Goal: Information Seeking & Learning: Learn about a topic

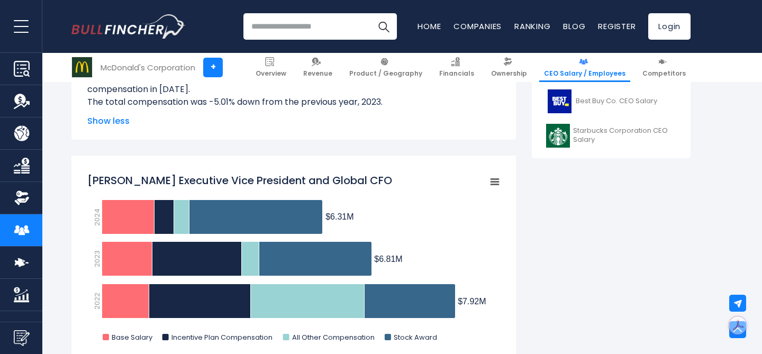
scroll to position [656, 0]
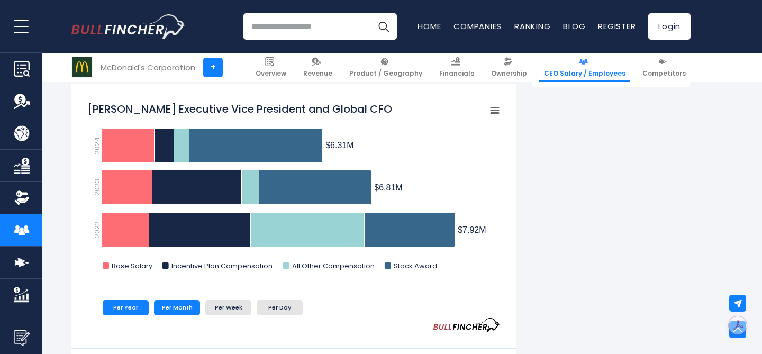
click at [172, 308] on li "Per Month" at bounding box center [177, 307] width 46 height 15
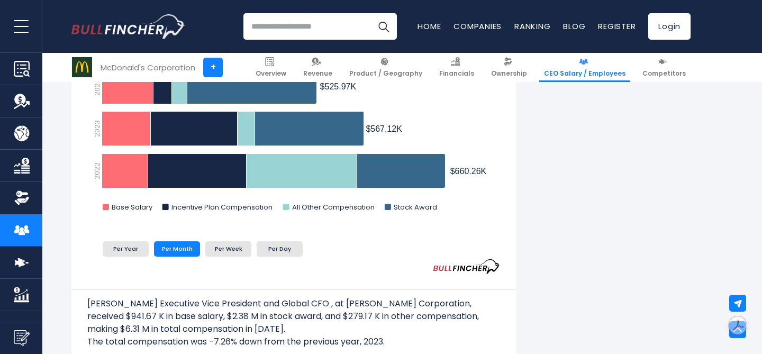
scroll to position [716, 0]
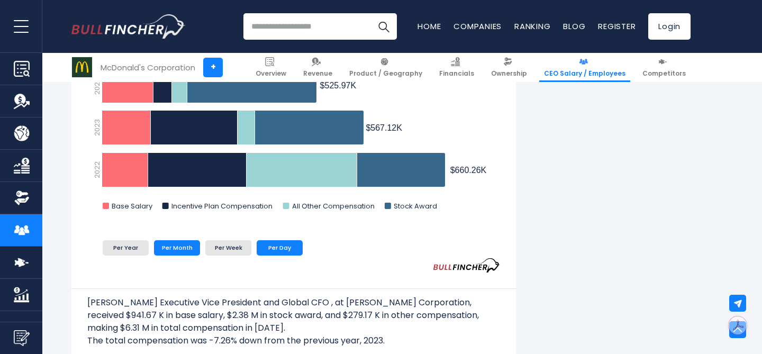
click at [289, 250] on li "Per Day" at bounding box center [280, 247] width 46 height 15
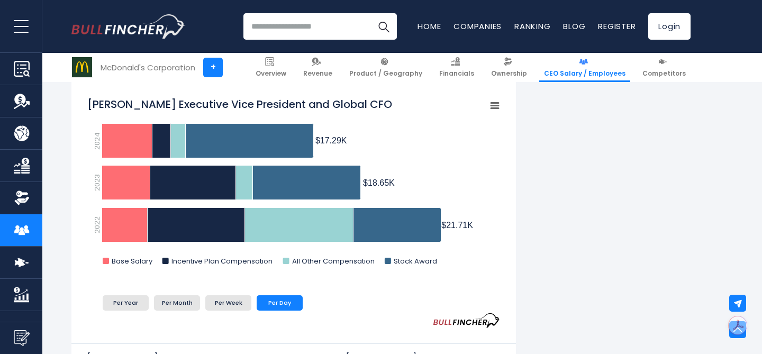
scroll to position [656, 0]
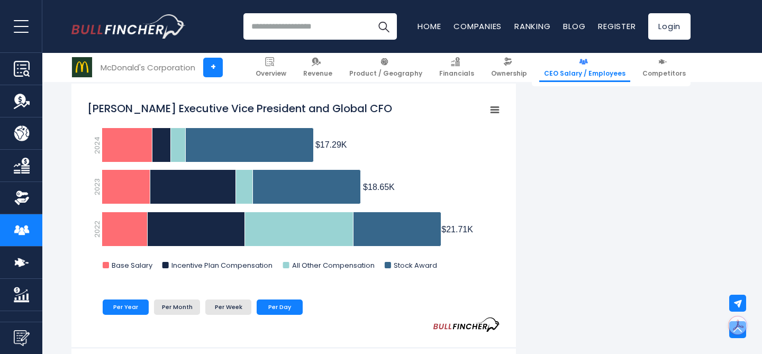
click at [128, 306] on li "Per Year" at bounding box center [126, 307] width 46 height 15
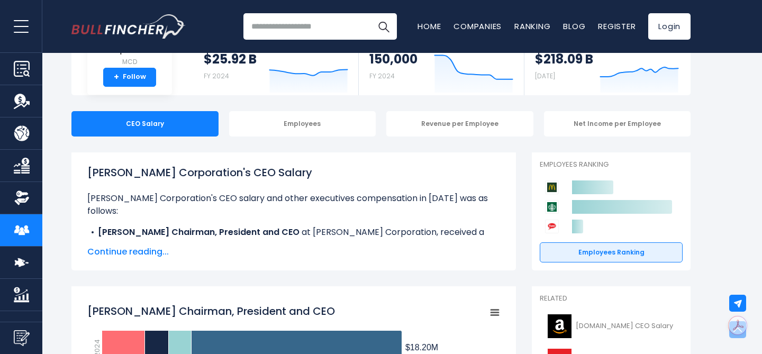
scroll to position [0, 0]
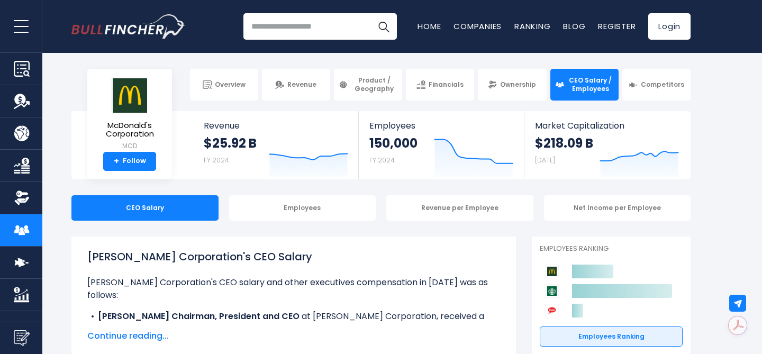
click at [318, 23] on input "search" at bounding box center [320, 26] width 154 height 26
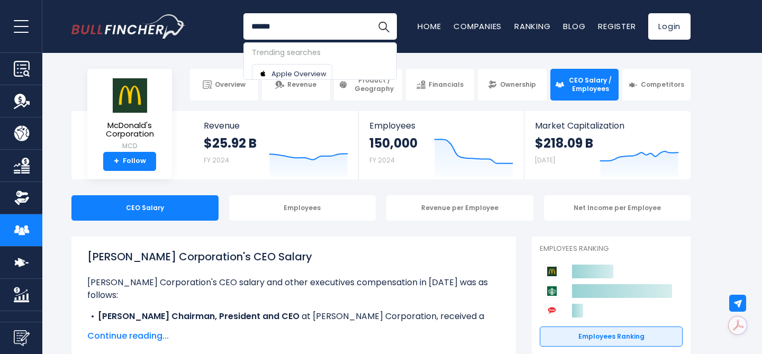
type input "******"
click at [371, 13] on button "Search" at bounding box center [384, 26] width 26 height 26
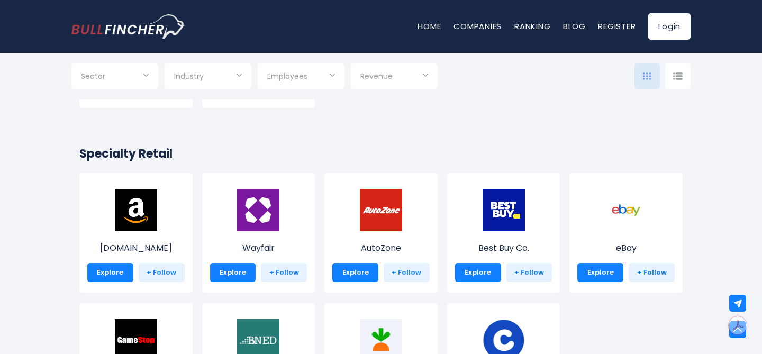
scroll to position [353, 0]
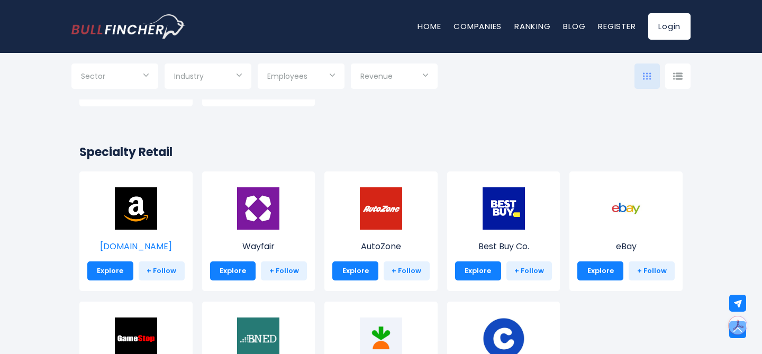
click at [138, 228] on img at bounding box center [136, 208] width 42 height 42
click at [109, 275] on link "Explore" at bounding box center [110, 270] width 46 height 19
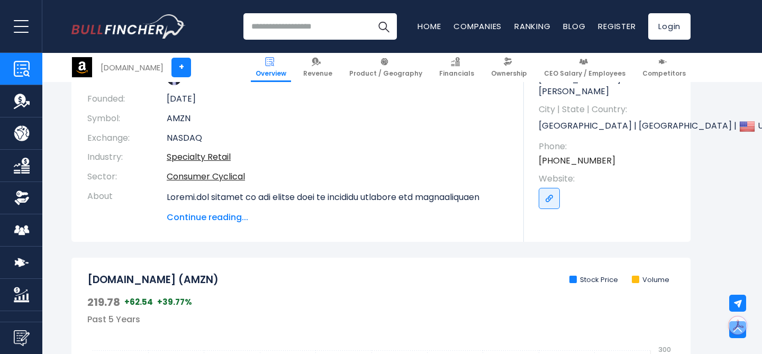
scroll to position [56, 0]
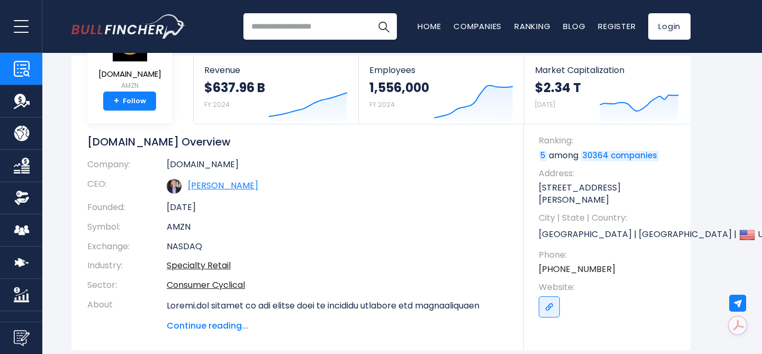
click at [210, 184] on link "Andrew R. Jassy" at bounding box center [223, 185] width 70 height 12
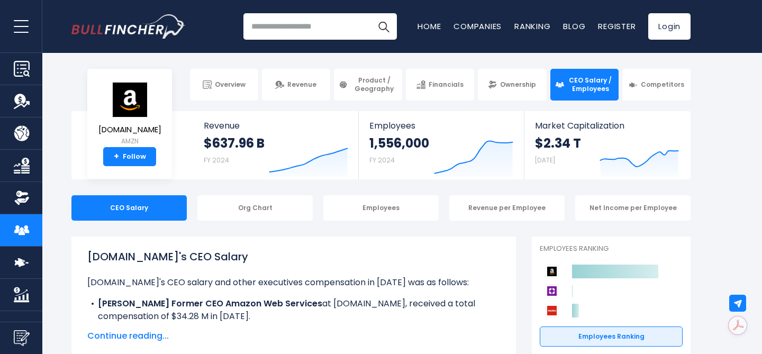
click at [285, 25] on input "search" at bounding box center [320, 26] width 154 height 26
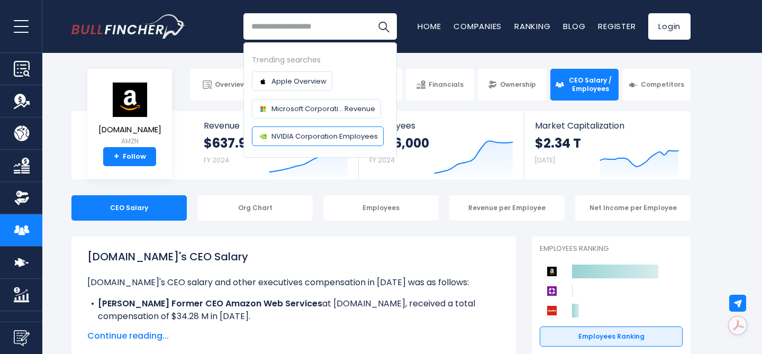
click at [294, 132] on span "NVIDIA Corporation Employees" at bounding box center [325, 136] width 106 height 11
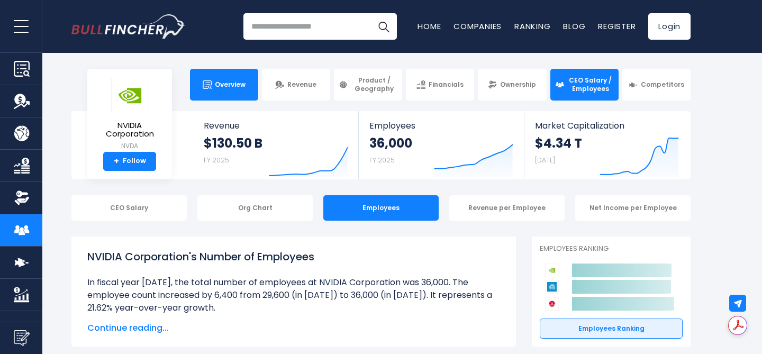
click at [225, 85] on span "Overview" at bounding box center [230, 84] width 31 height 8
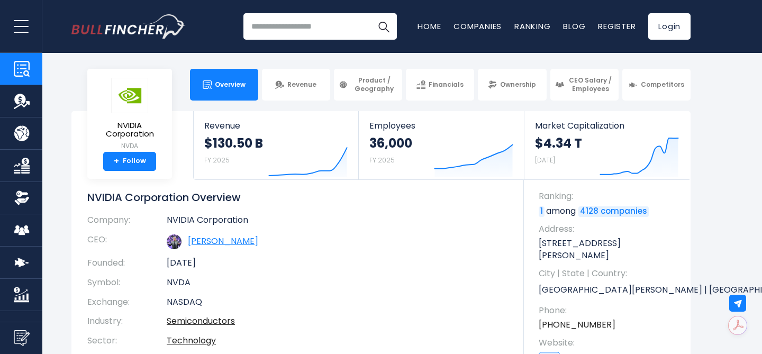
click at [205, 242] on link "[PERSON_NAME]" at bounding box center [223, 241] width 70 height 12
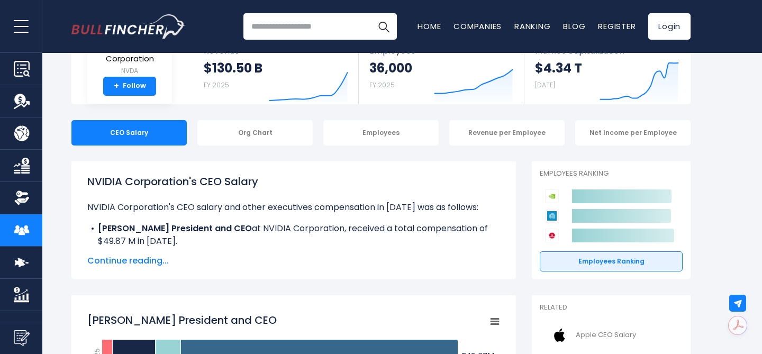
scroll to position [76, 0]
click at [127, 260] on span "Continue reading..." at bounding box center [293, 260] width 413 height 13
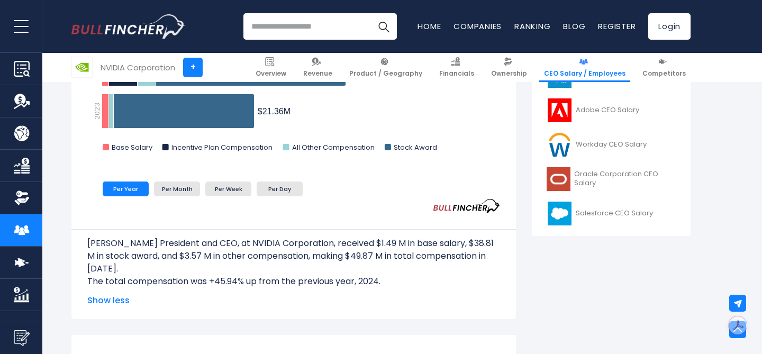
scroll to position [509, 0]
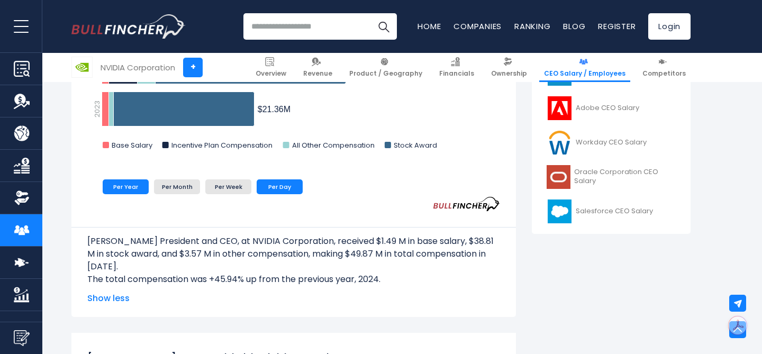
click at [276, 189] on li "Per Day" at bounding box center [280, 186] width 46 height 15
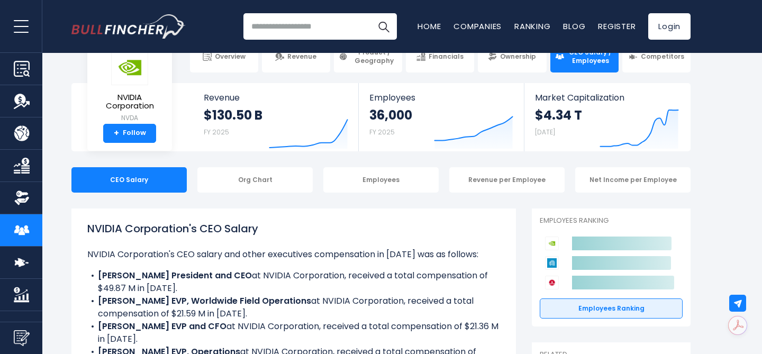
scroll to position [0, 0]
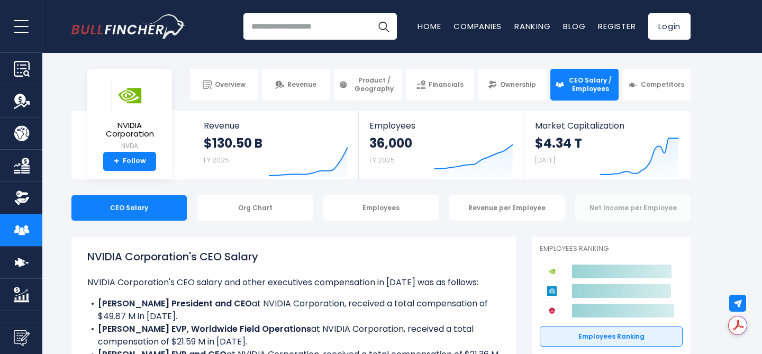
click at [601, 209] on div "Net Income per Employee" at bounding box center [632, 207] width 115 height 25
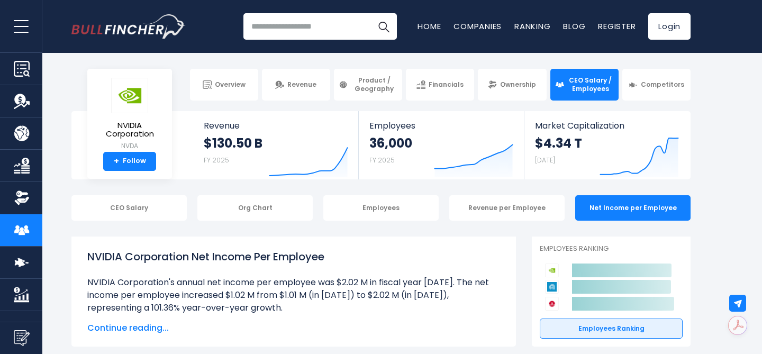
click at [288, 29] on input "search" at bounding box center [320, 26] width 154 height 26
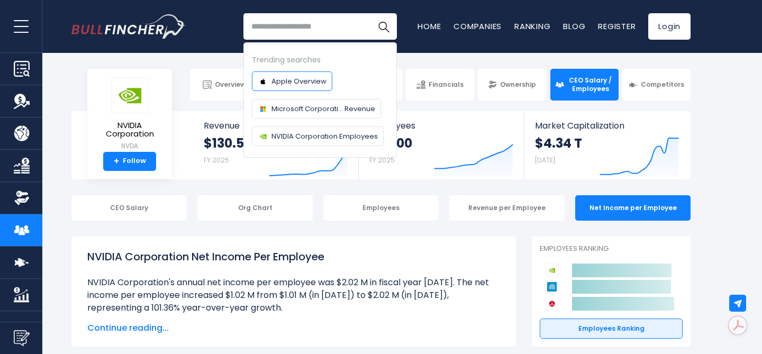
click at [286, 83] on span "Apple Overview" at bounding box center [299, 81] width 55 height 11
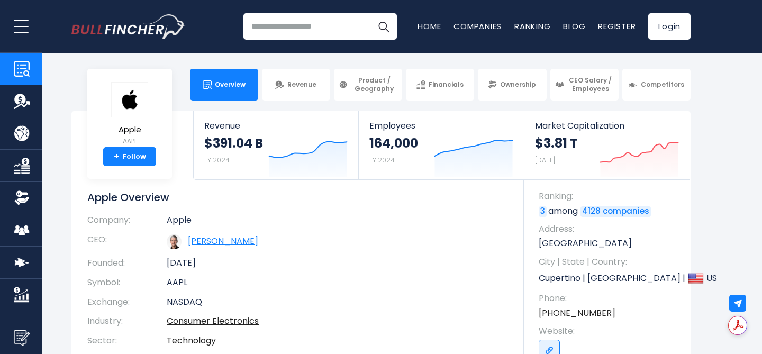
click at [222, 240] on link "[PERSON_NAME]" at bounding box center [223, 241] width 70 height 12
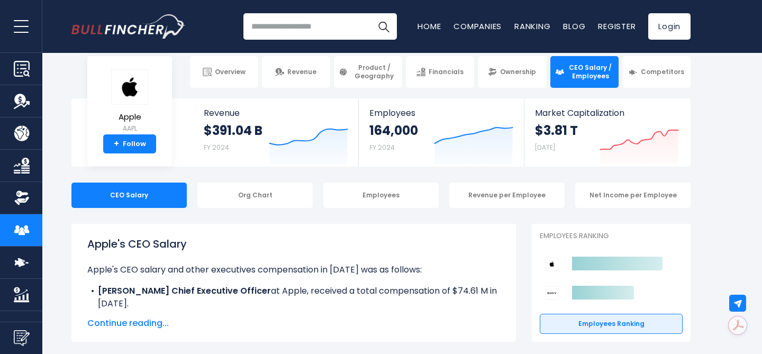
scroll to position [14, 0]
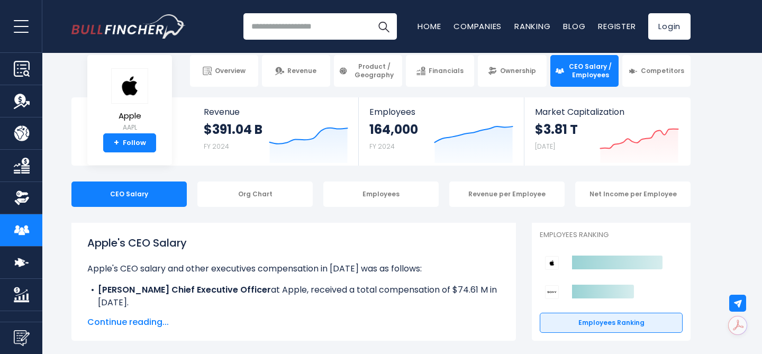
click at [283, 29] on input "search" at bounding box center [320, 26] width 154 height 26
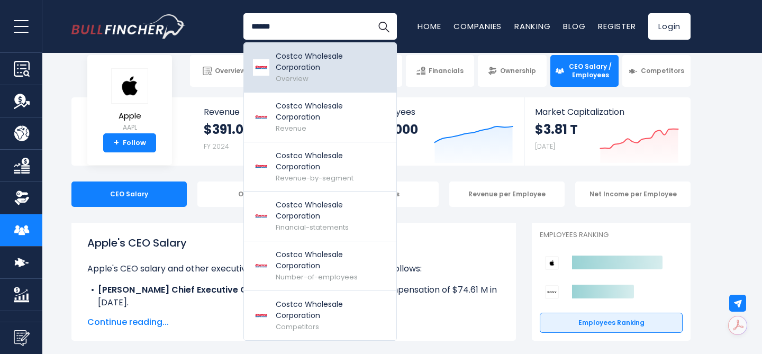
type input "******"
click at [364, 66] on p "Costco Wholesale Corporation" at bounding box center [332, 62] width 113 height 22
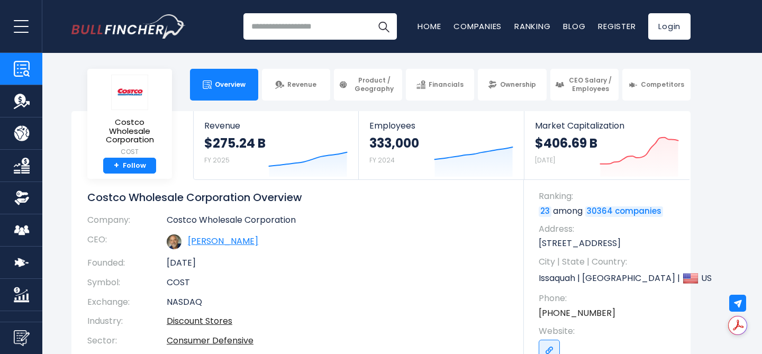
click at [240, 241] on link "[PERSON_NAME]" at bounding box center [223, 241] width 70 height 12
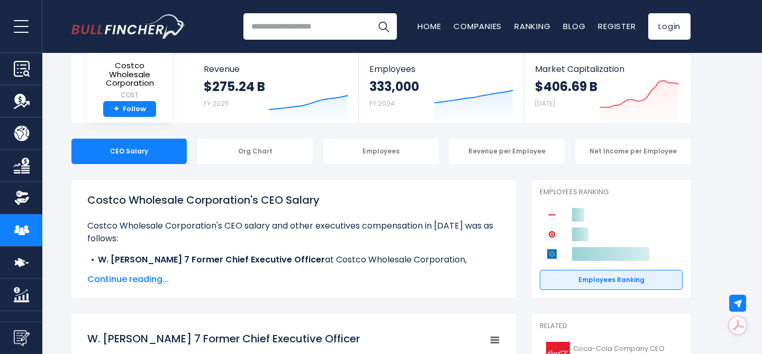
scroll to position [58, 0]
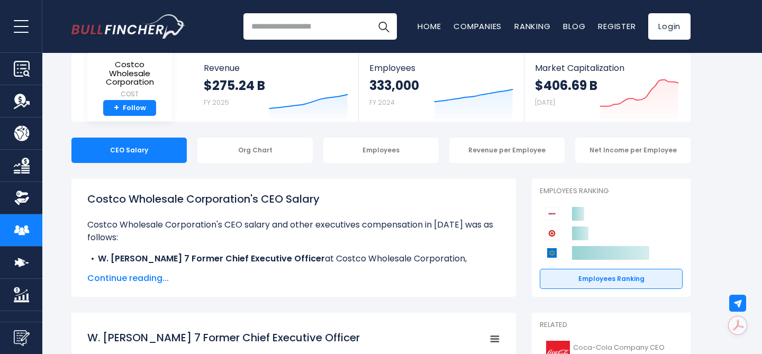
click at [99, 278] on span "Continue reading..." at bounding box center [293, 278] width 413 height 13
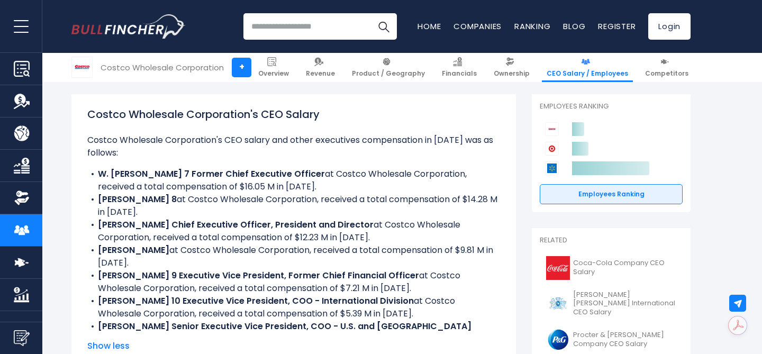
scroll to position [0, 0]
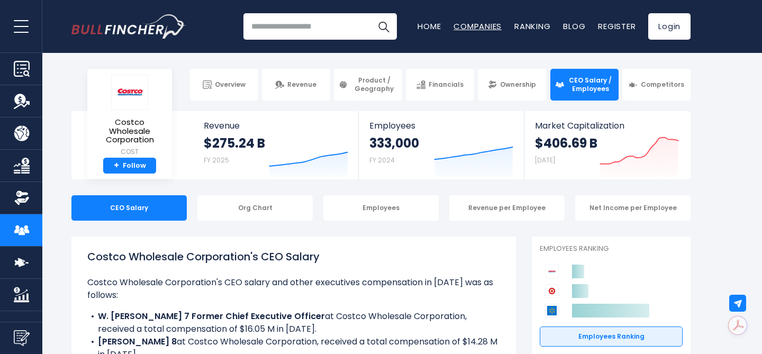
click at [483, 28] on link "Companies" at bounding box center [478, 26] width 48 height 11
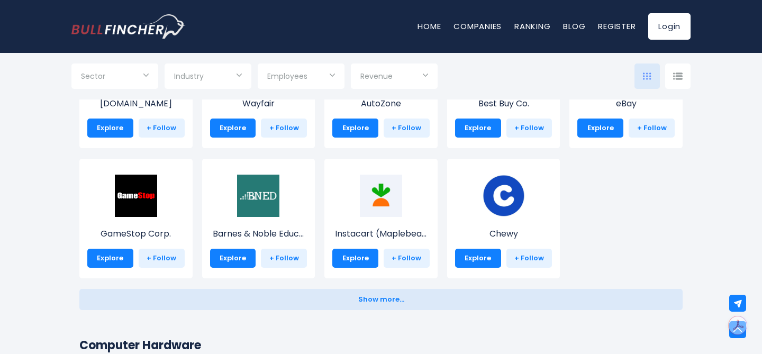
scroll to position [502, 0]
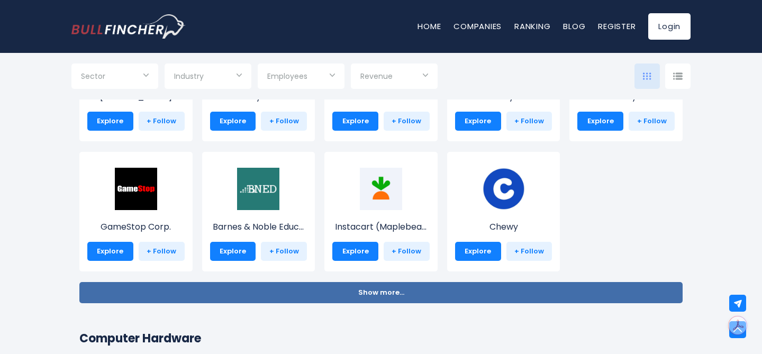
click at [167, 293] on button "Show more... Show less..." at bounding box center [380, 292] width 603 height 21
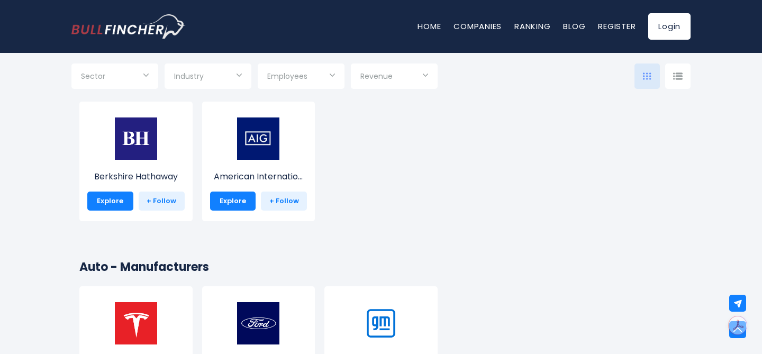
scroll to position [2328, 0]
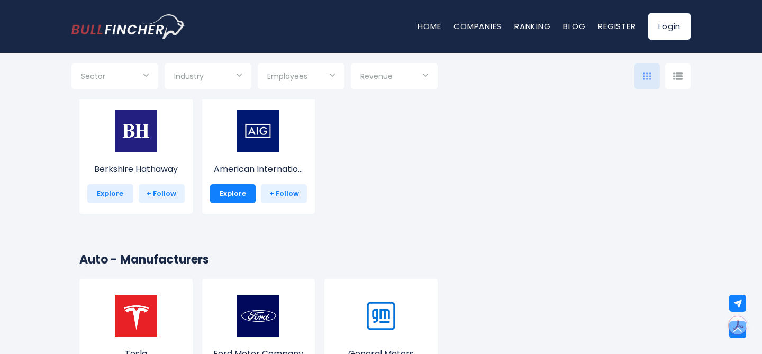
click at [112, 193] on link "Explore" at bounding box center [110, 193] width 46 height 19
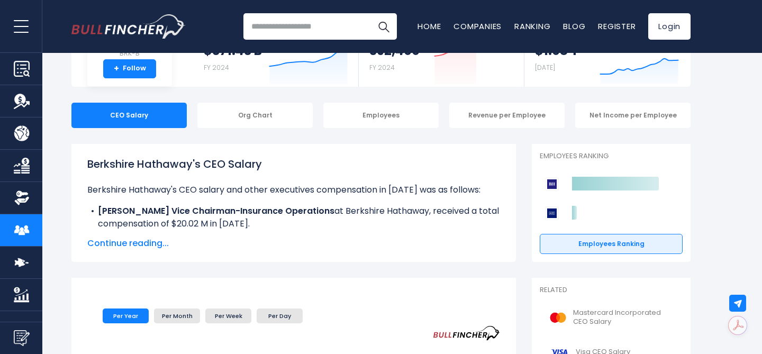
scroll to position [94, 0]
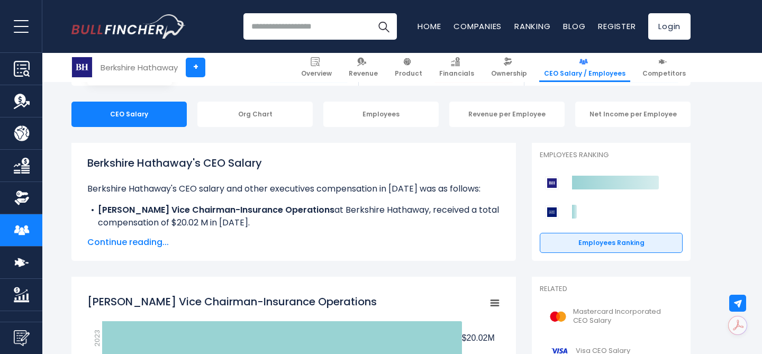
click at [142, 241] on span "Continue reading..." at bounding box center [293, 242] width 413 height 13
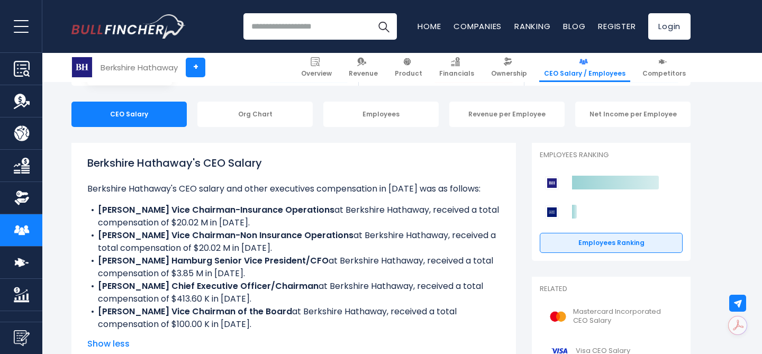
scroll to position [0, 0]
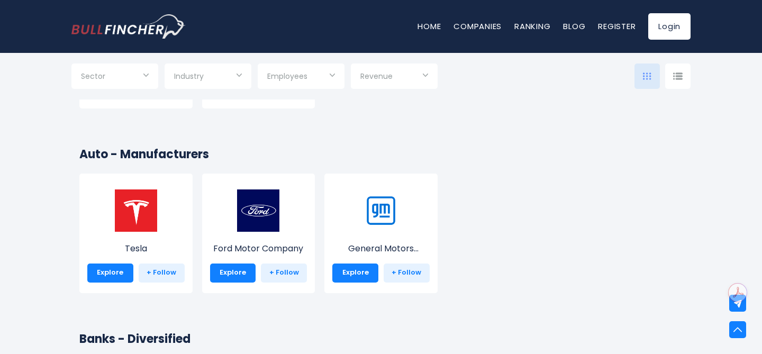
scroll to position [2099, 0]
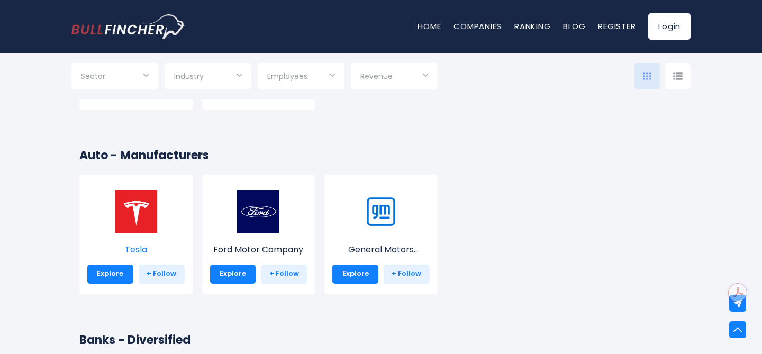
click at [139, 225] on img at bounding box center [136, 212] width 42 height 42
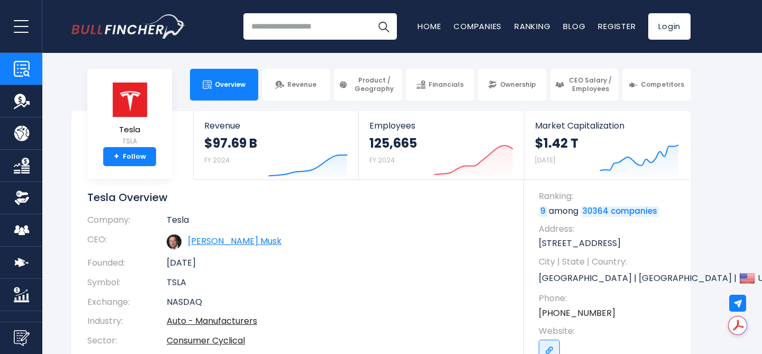
click at [203, 240] on link "[PERSON_NAME] Musk" at bounding box center [235, 241] width 94 height 12
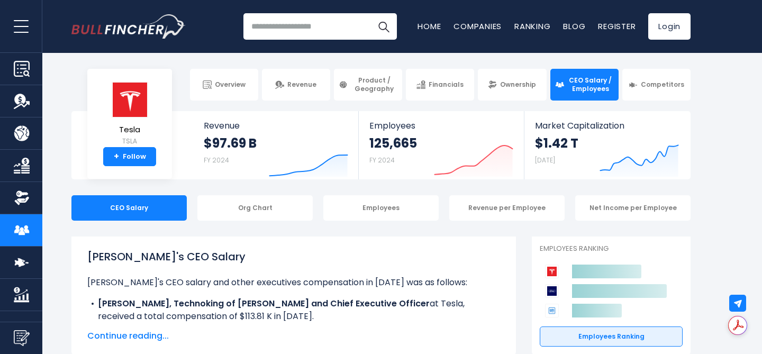
click at [125, 335] on span "Continue reading..." at bounding box center [293, 336] width 413 height 13
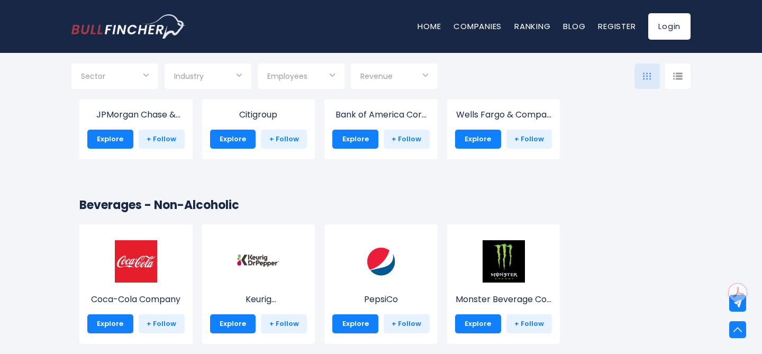
scroll to position [2758, 0]
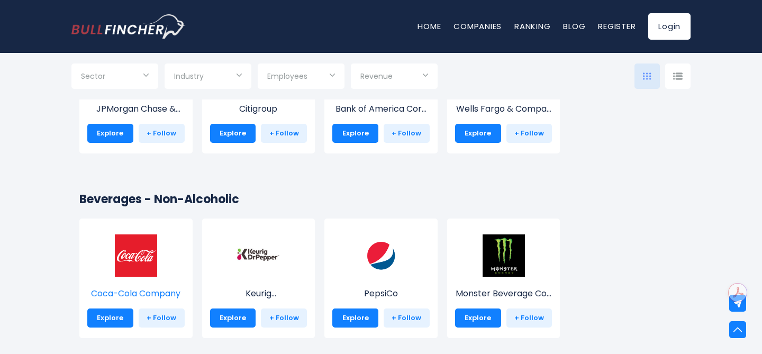
click at [138, 255] on img at bounding box center [136, 255] width 42 height 42
click at [129, 265] on img at bounding box center [136, 255] width 42 height 42
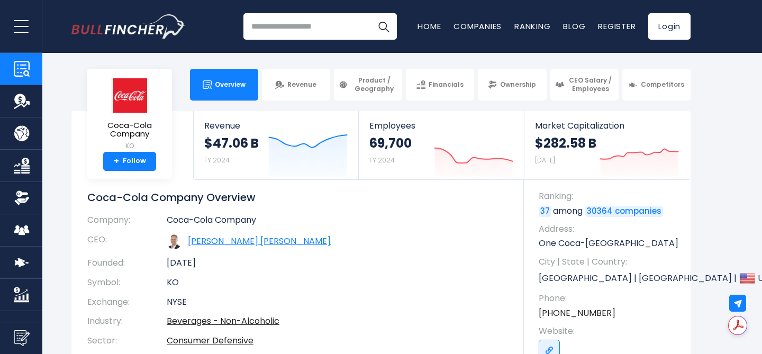
click at [230, 242] on link "[PERSON_NAME] [PERSON_NAME]" at bounding box center [259, 241] width 143 height 12
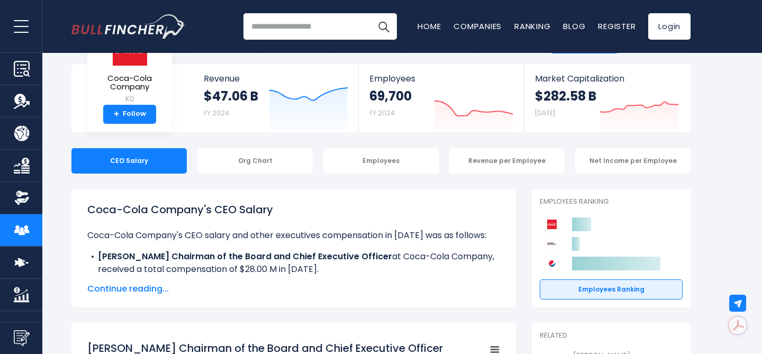
scroll to position [52, 0]
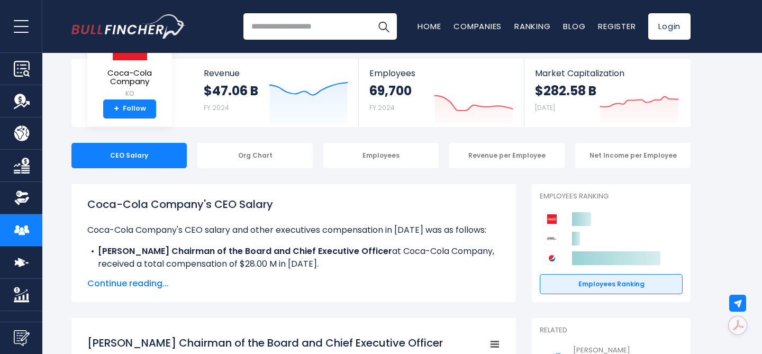
click at [154, 283] on span "Continue reading..." at bounding box center [293, 283] width 413 height 13
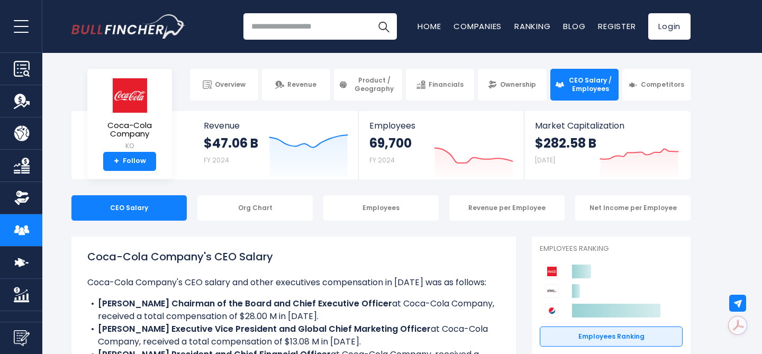
scroll to position [3, 0]
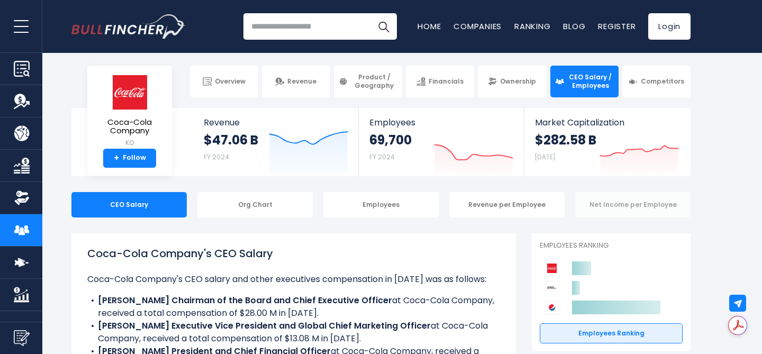
click at [655, 204] on div "Net Income per Employee" at bounding box center [632, 204] width 115 height 25
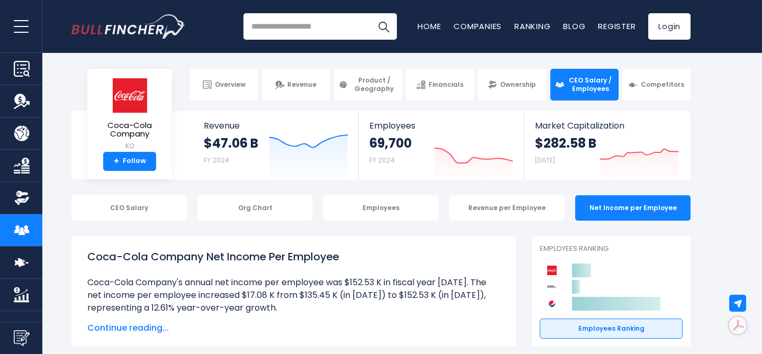
click at [274, 25] on input "search" at bounding box center [320, 26] width 154 height 26
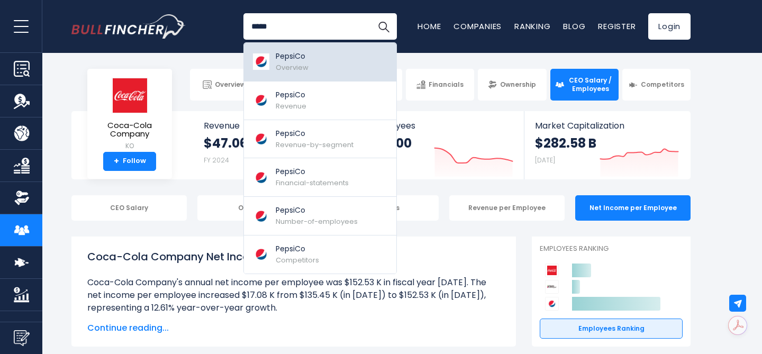
type input "*****"
click at [291, 60] on p "PepsiCo" at bounding box center [292, 56] width 33 height 11
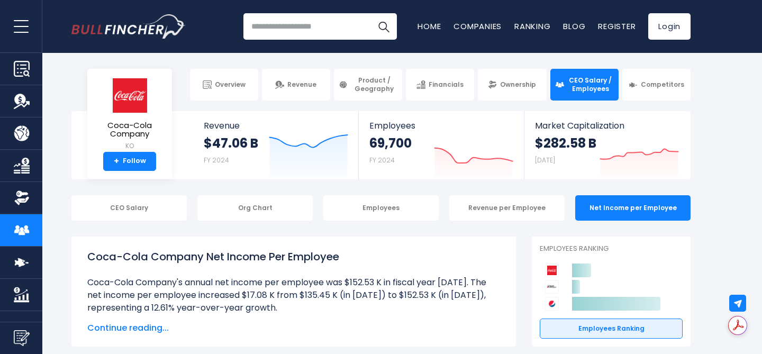
click at [263, 29] on input "search" at bounding box center [320, 26] width 154 height 26
type input "*********"
click at [384, 23] on img "Search" at bounding box center [384, 27] width 14 height 14
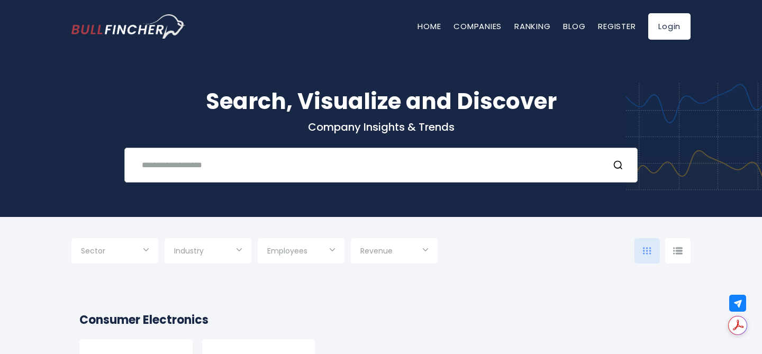
click at [175, 169] on input "text" at bounding box center [368, 165] width 465 height 20
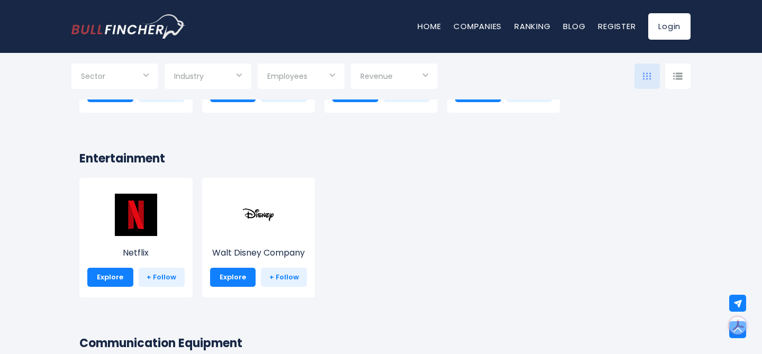
scroll to position [2985, 0]
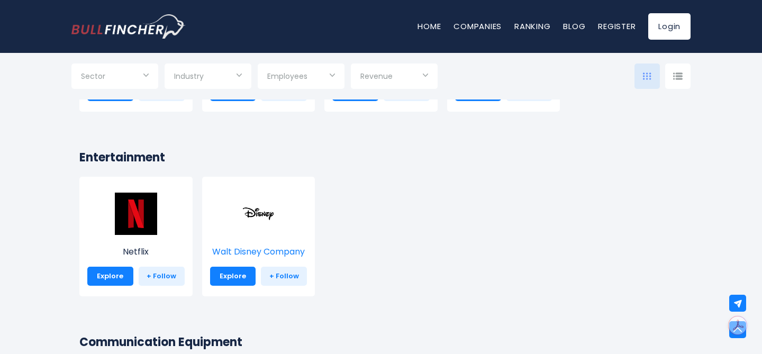
click at [255, 221] on img at bounding box center [258, 214] width 42 height 42
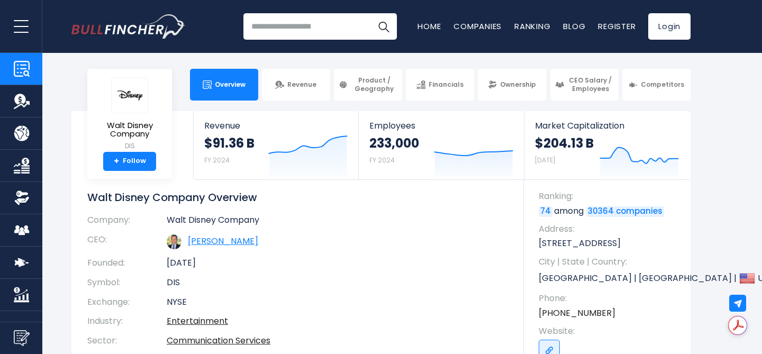
click at [210, 239] on link "[PERSON_NAME]" at bounding box center [223, 241] width 70 height 12
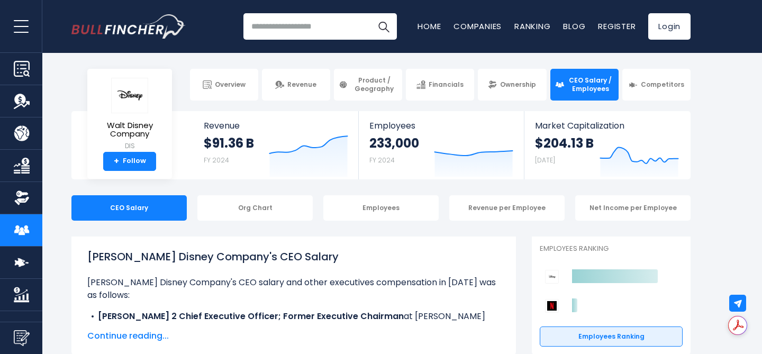
click at [138, 337] on span "Continue reading..." at bounding box center [293, 336] width 413 height 13
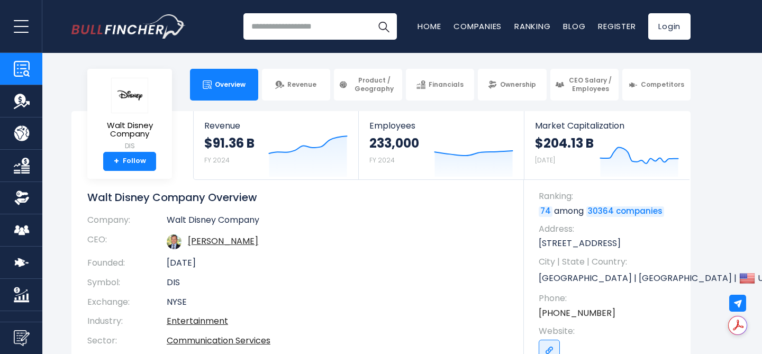
click at [262, 32] on input "search" at bounding box center [320, 26] width 154 height 26
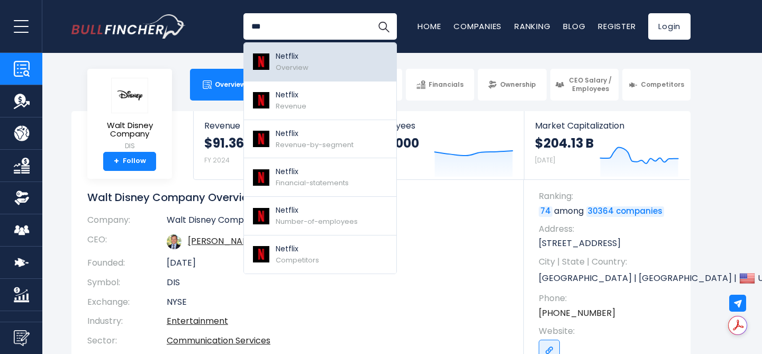
type input "***"
click at [320, 71] on link "Netflix Overview" at bounding box center [320, 62] width 152 height 39
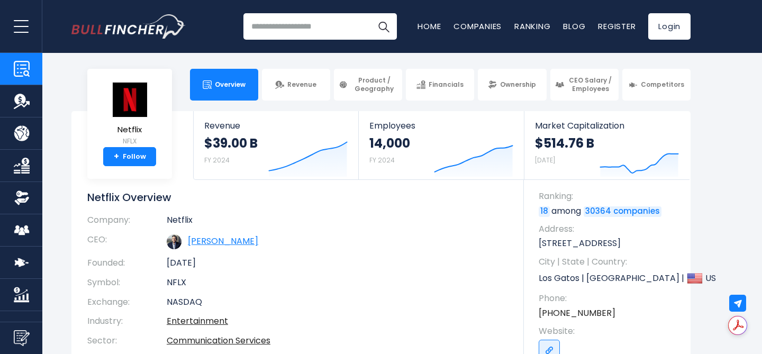
click at [205, 241] on link "Theodore A. Sarandos" at bounding box center [223, 241] width 70 height 12
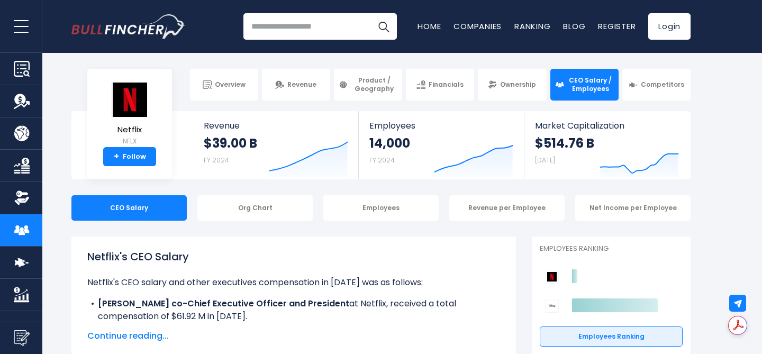
click at [115, 336] on span "Continue reading..." at bounding box center [293, 336] width 413 height 13
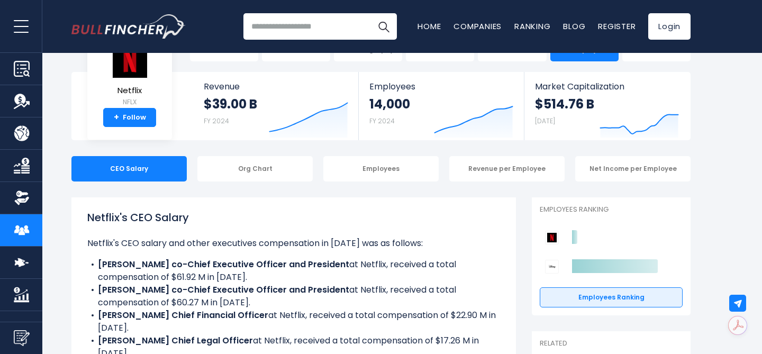
scroll to position [38, 0]
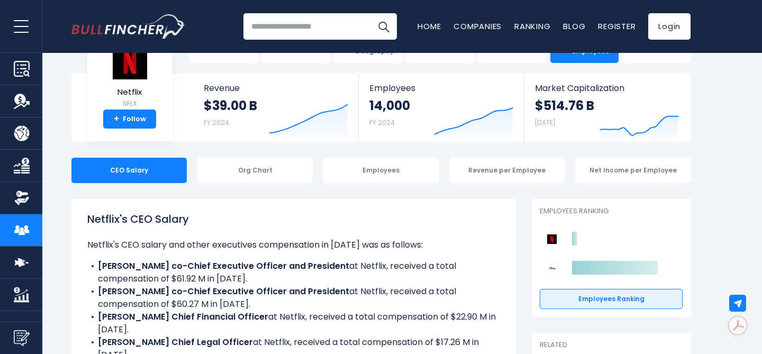
click at [284, 22] on input "search" at bounding box center [320, 26] width 154 height 26
type input "********"
click at [383, 29] on img "Search" at bounding box center [384, 27] width 14 height 14
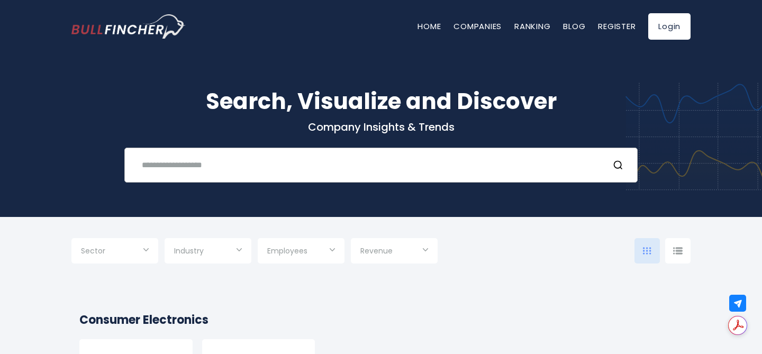
click at [182, 163] on input "text" at bounding box center [368, 165] width 465 height 20
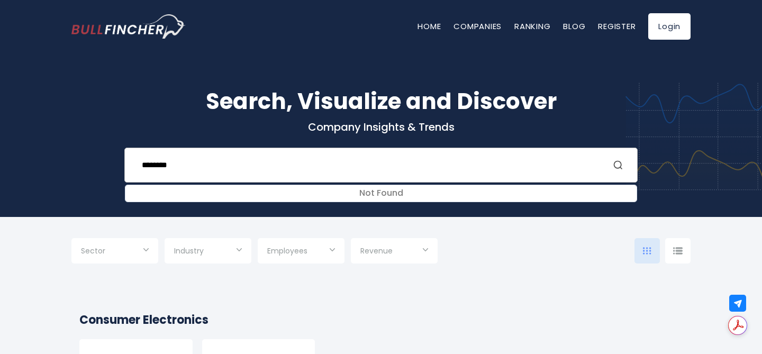
click at [619, 162] on icon "Search" at bounding box center [618, 165] width 11 height 11
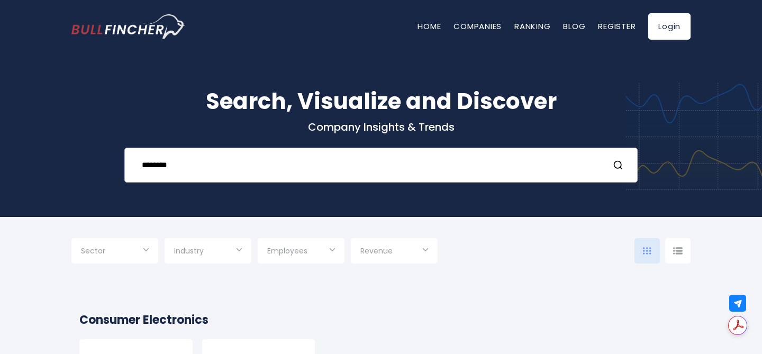
click at [197, 167] on input "********" at bounding box center [368, 165] width 465 height 20
type input "*"
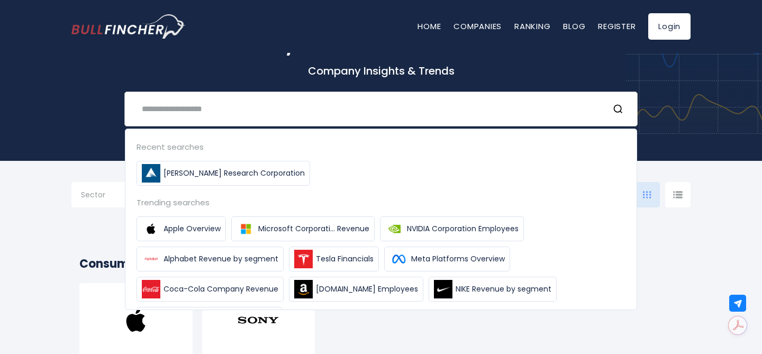
scroll to position [147, 0]
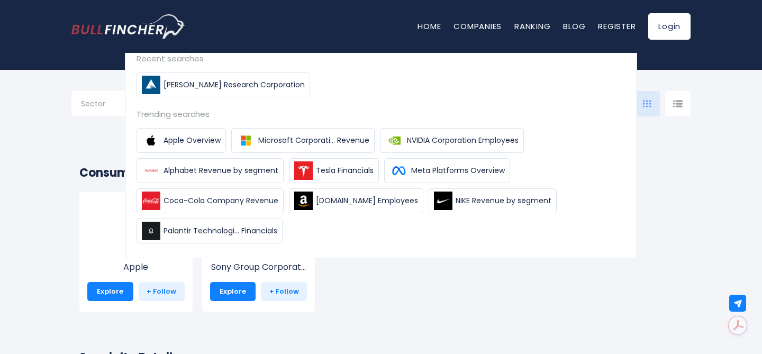
click at [401, 278] on div "Apple Explore + Follow Sony Group Corporat... Explore + Follow" at bounding box center [376, 257] width 613 height 130
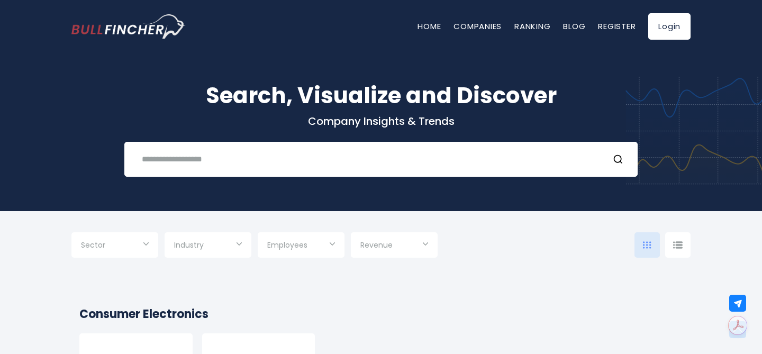
scroll to position [0, 0]
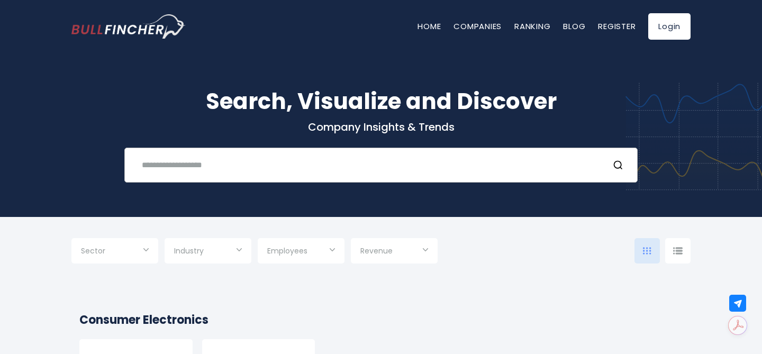
click at [357, 164] on input "text" at bounding box center [368, 165] width 465 height 20
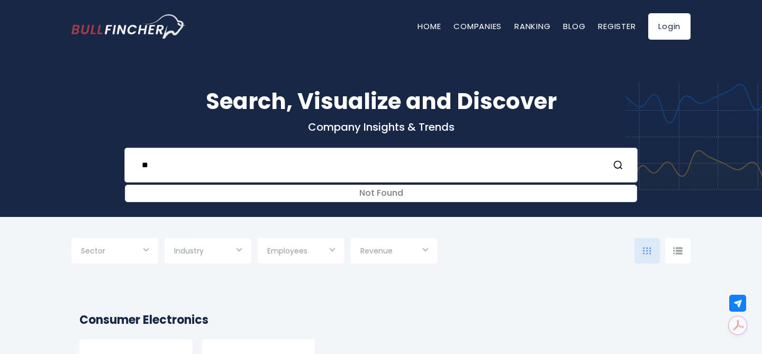
type input "*"
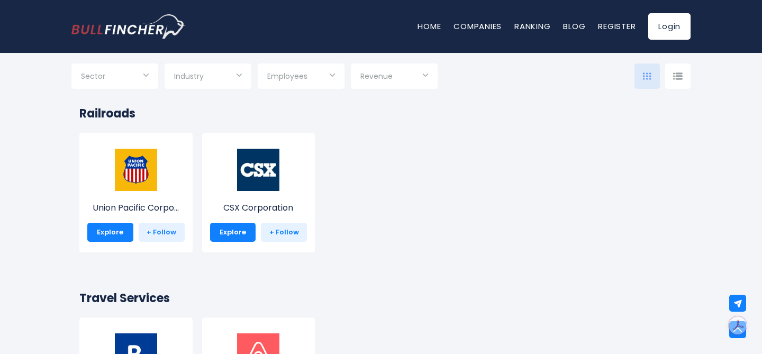
scroll to position [8615, 0]
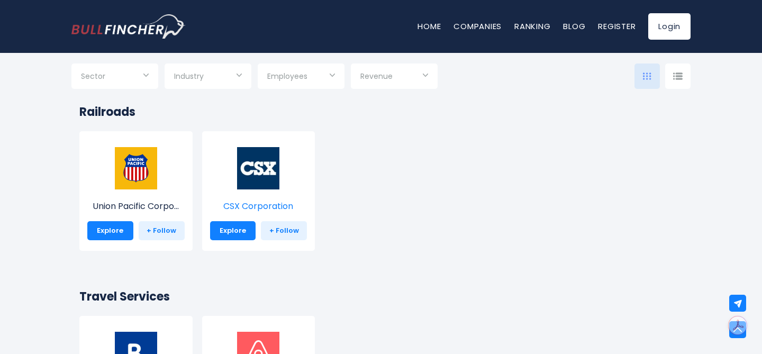
click at [263, 167] on img at bounding box center [258, 168] width 42 height 42
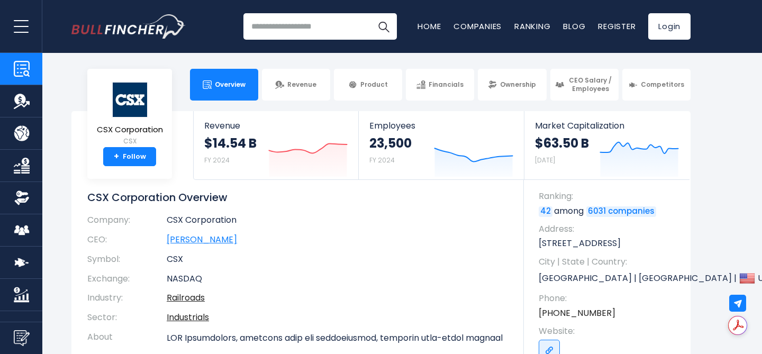
click at [215, 241] on link "[PERSON_NAME]" at bounding box center [202, 239] width 70 height 12
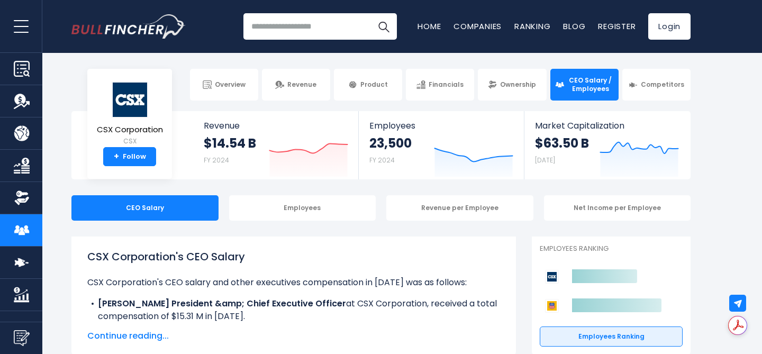
click at [150, 335] on span "Continue reading..." at bounding box center [293, 336] width 413 height 13
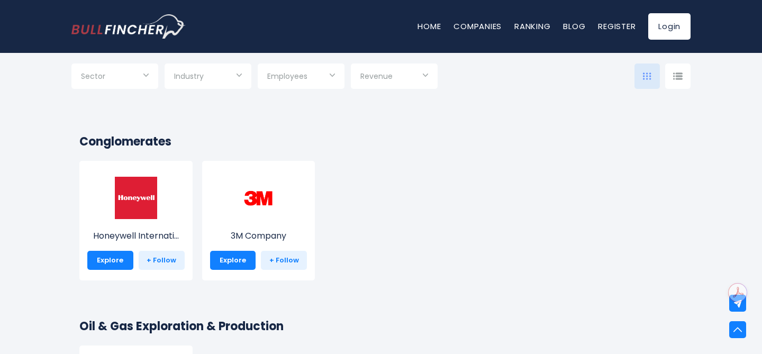
scroll to position [9140, 0]
click at [106, 264] on link "Explore" at bounding box center [110, 259] width 46 height 19
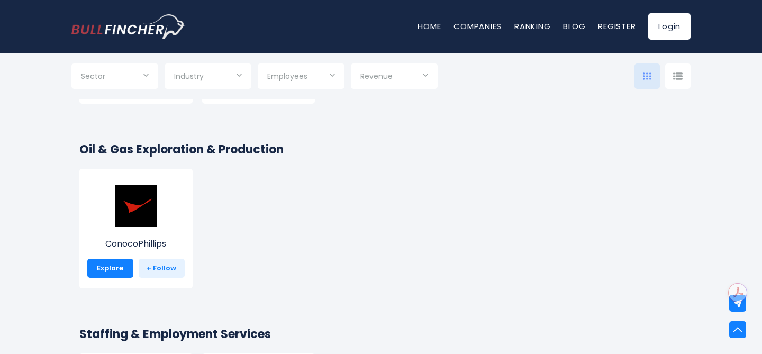
scroll to position [9314, 0]
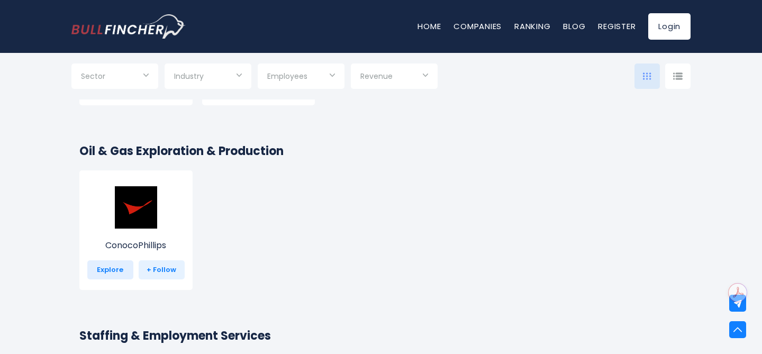
click at [109, 272] on link "Explore" at bounding box center [110, 269] width 46 height 19
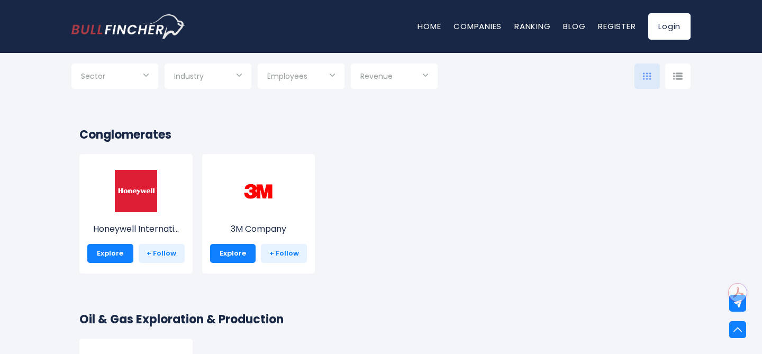
scroll to position [9129, 0]
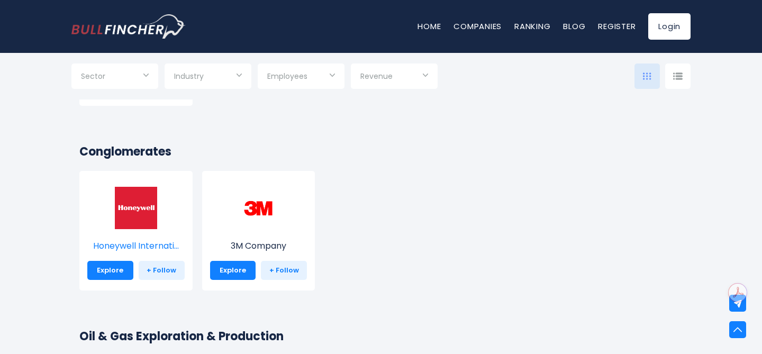
click at [138, 218] on img at bounding box center [136, 208] width 42 height 42
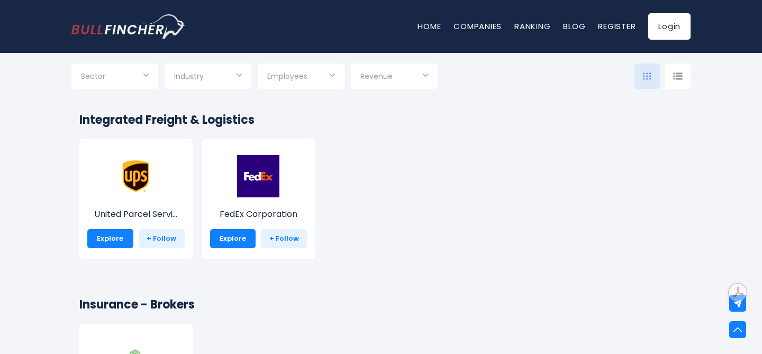
scroll to position [9731, 0]
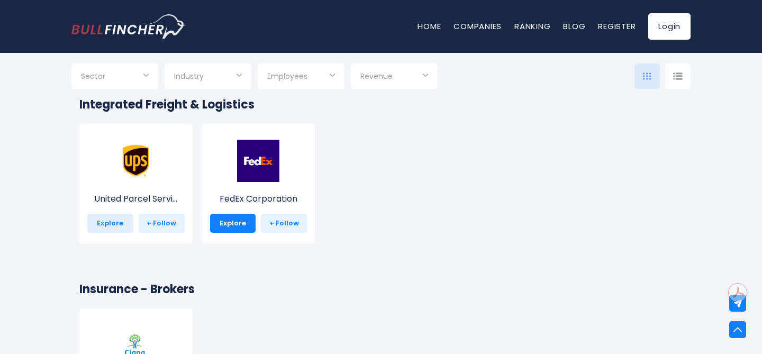
click at [105, 227] on link "Explore" at bounding box center [110, 223] width 46 height 19
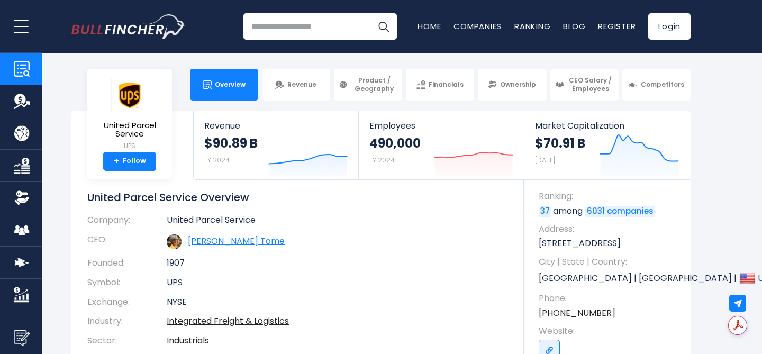
click at [216, 242] on link "[PERSON_NAME] Tome" at bounding box center [236, 241] width 97 height 12
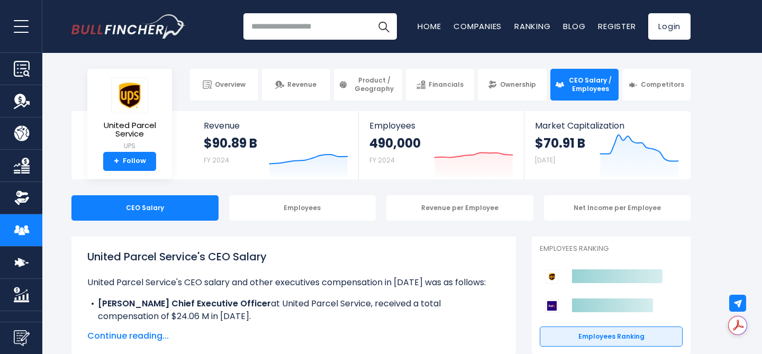
click at [109, 337] on span "Continue reading..." at bounding box center [293, 336] width 413 height 13
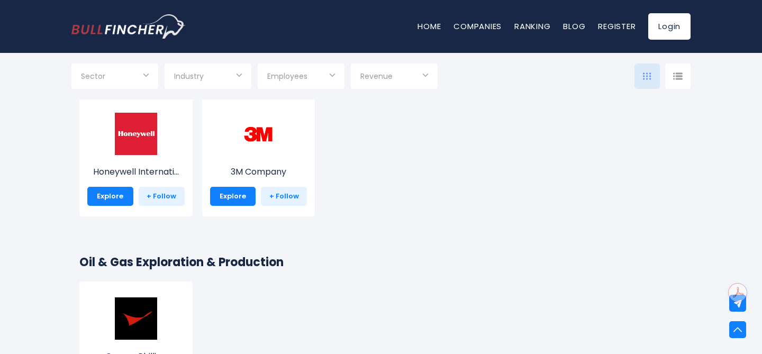
scroll to position [9143, 0]
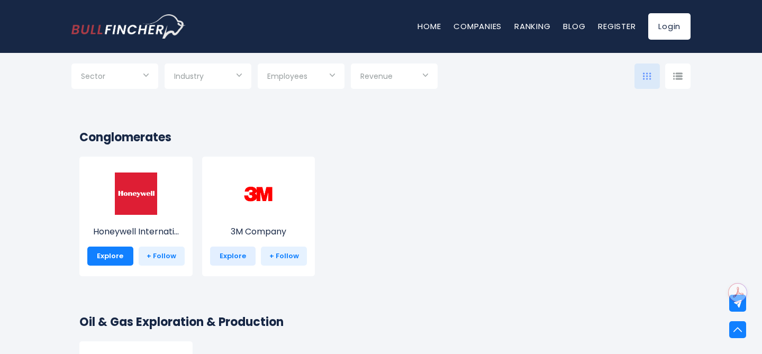
click at [231, 255] on link "Explore" at bounding box center [233, 256] width 46 height 19
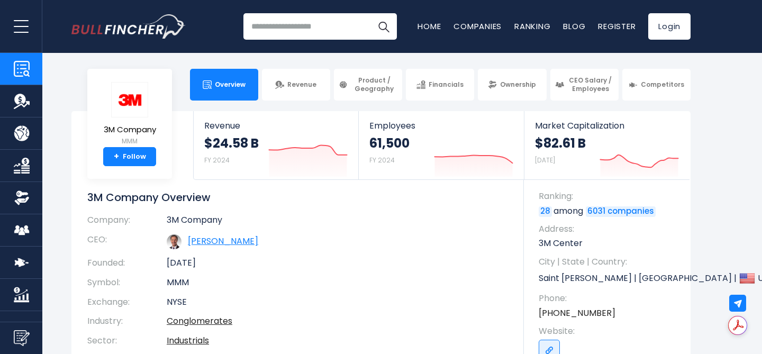
click at [216, 242] on link "[PERSON_NAME]" at bounding box center [223, 241] width 70 height 12
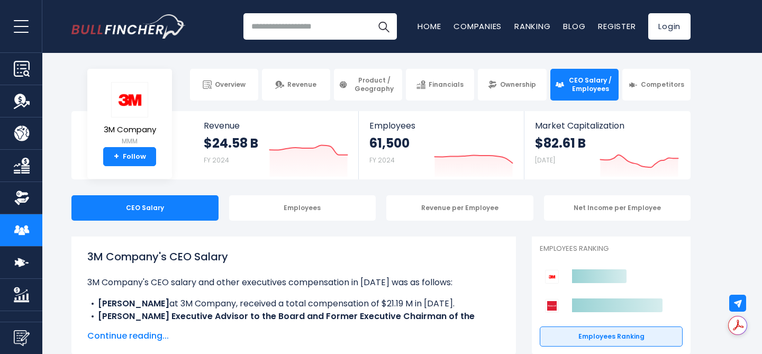
click at [115, 337] on span "Continue reading..." at bounding box center [293, 336] width 413 height 13
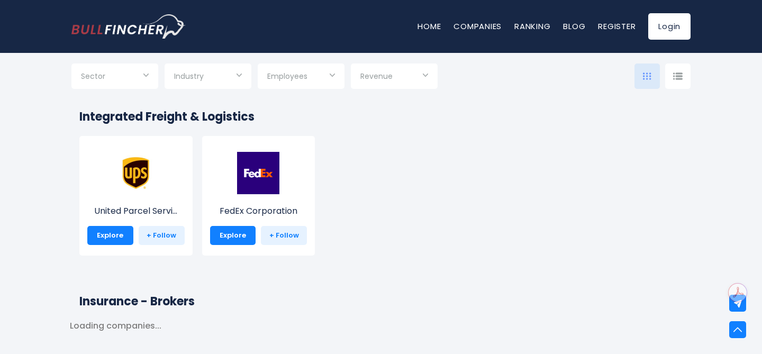
scroll to position [9734, 0]
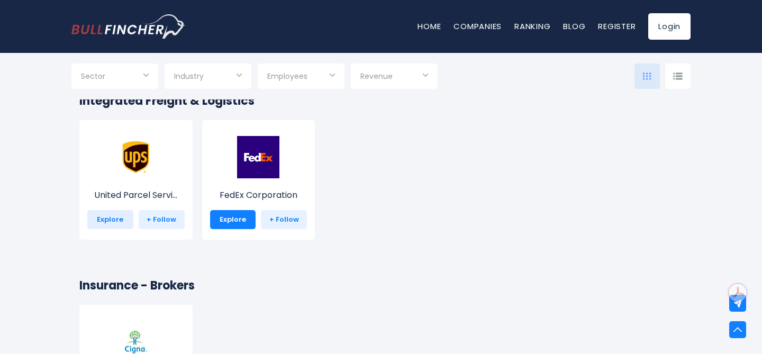
click at [110, 219] on link "Explore" at bounding box center [110, 219] width 46 height 19
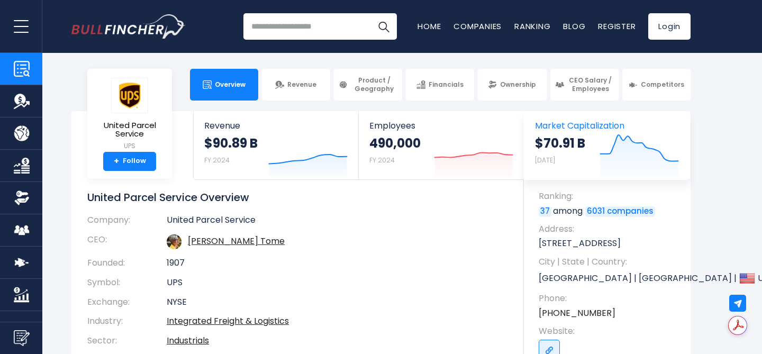
click at [609, 167] on icon "Created with Highcharts 12.1.2" at bounding box center [639, 154] width 79 height 44
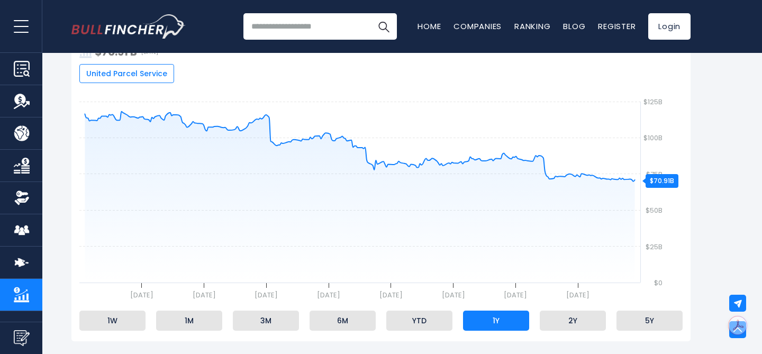
scroll to position [183, 0]
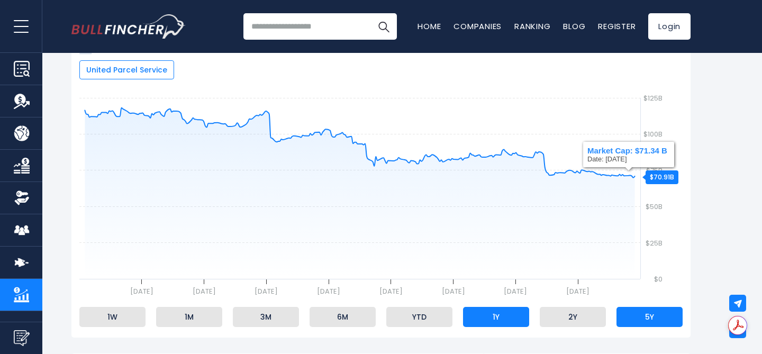
click at [646, 317] on li "5Y" at bounding box center [650, 317] width 66 height 20
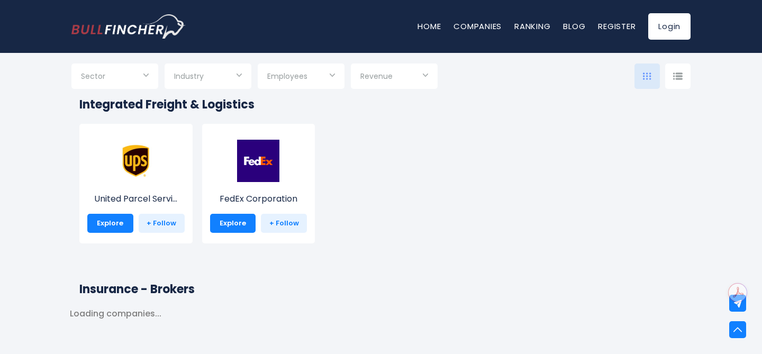
scroll to position [9734, 0]
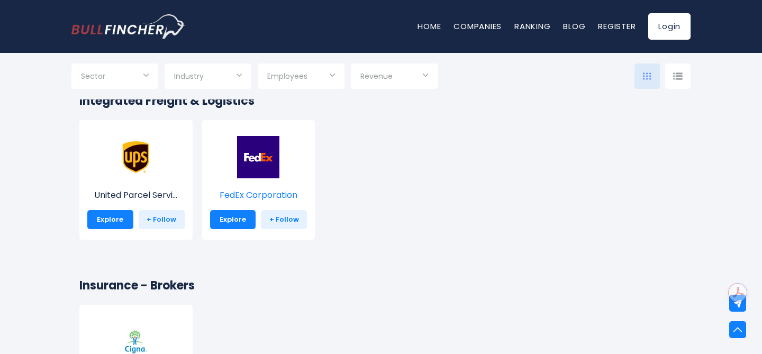
click at [261, 160] on img at bounding box center [258, 157] width 42 height 42
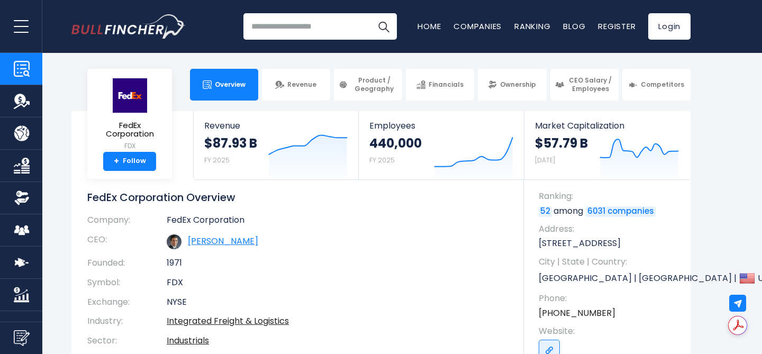
click at [258, 242] on link "[PERSON_NAME]" at bounding box center [223, 241] width 70 height 12
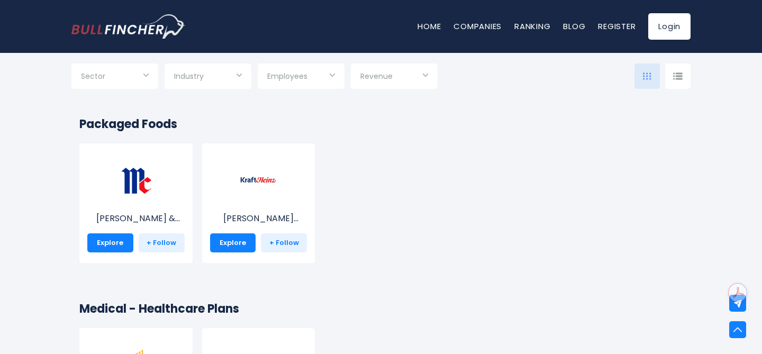
scroll to position [12114, 0]
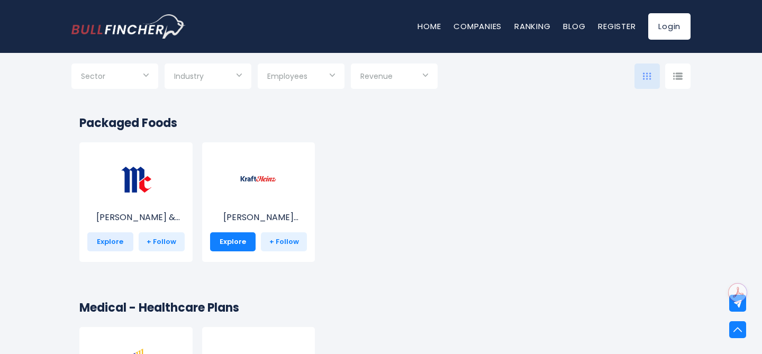
click at [116, 240] on link "Explore" at bounding box center [110, 241] width 46 height 19
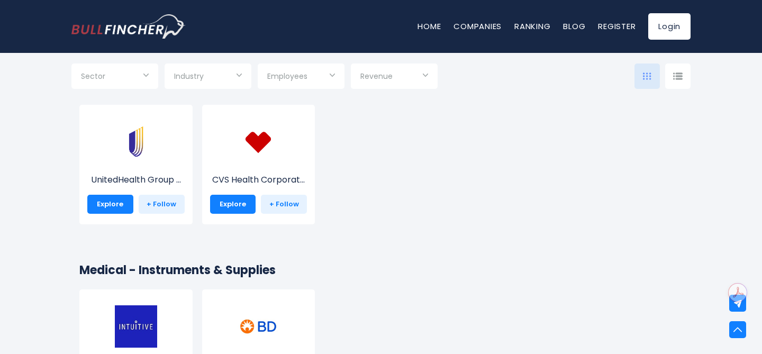
scroll to position [12335, 0]
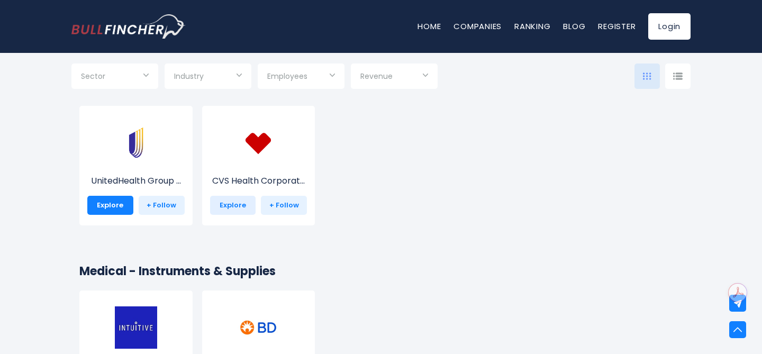
click at [239, 203] on link "Explore" at bounding box center [233, 205] width 46 height 19
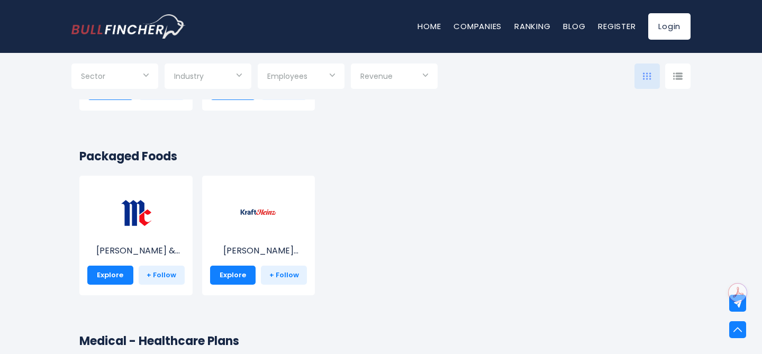
scroll to position [12057, 0]
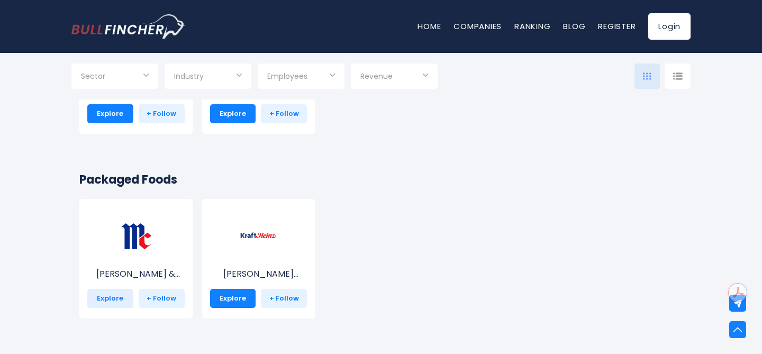
click at [115, 293] on link "Explore" at bounding box center [110, 298] width 46 height 19
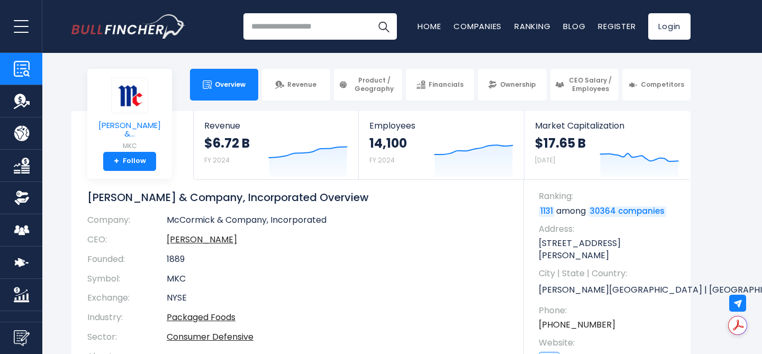
click at [150, 128] on span "McCormick &..." at bounding box center [130, 129] width 68 height 17
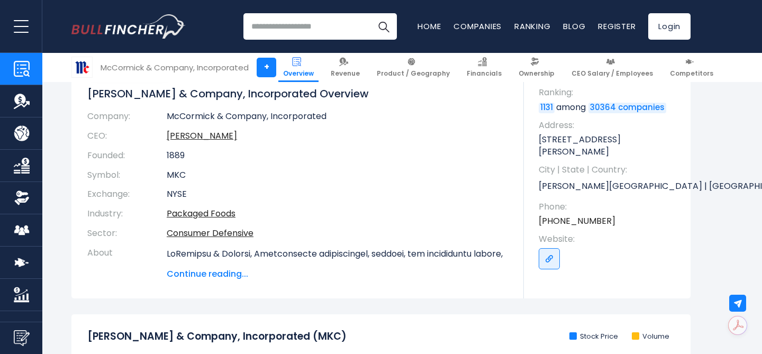
scroll to position [104, 0]
click at [208, 274] on span "Continue reading..." at bounding box center [337, 273] width 341 height 13
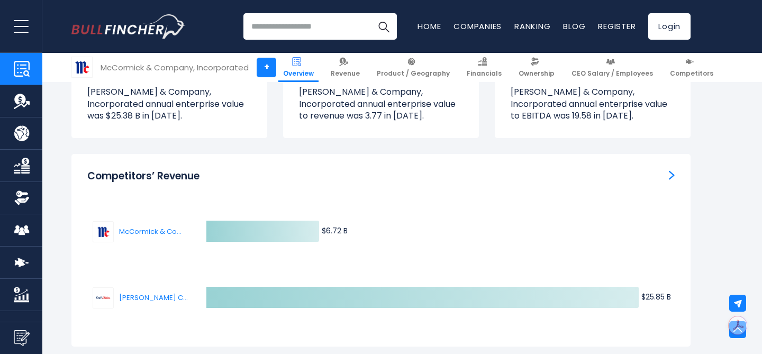
scroll to position [3554, 0]
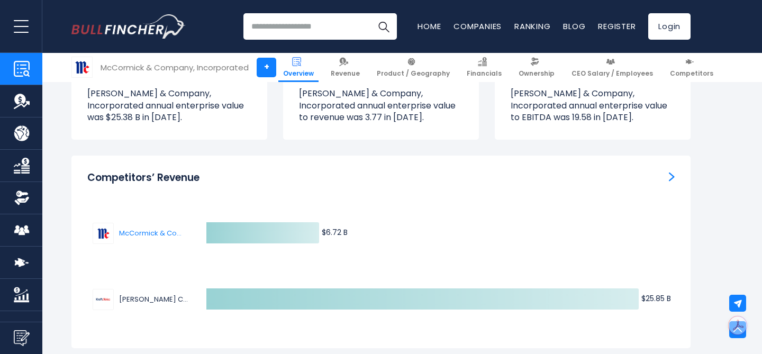
click at [155, 294] on span "[PERSON_NAME] Company" at bounding box center [153, 299] width 69 height 11
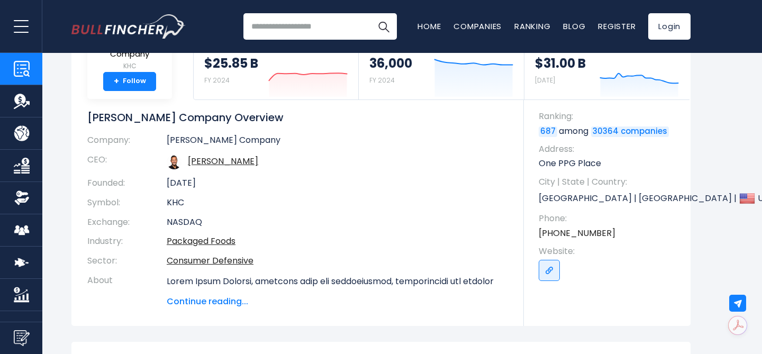
scroll to position [79, 0]
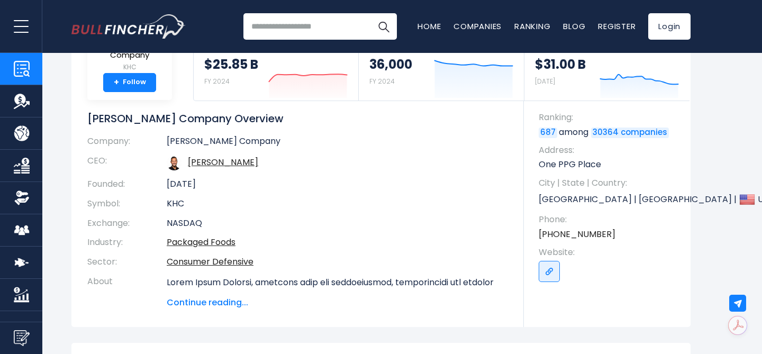
click at [219, 305] on span "Continue reading..." at bounding box center [337, 302] width 341 height 13
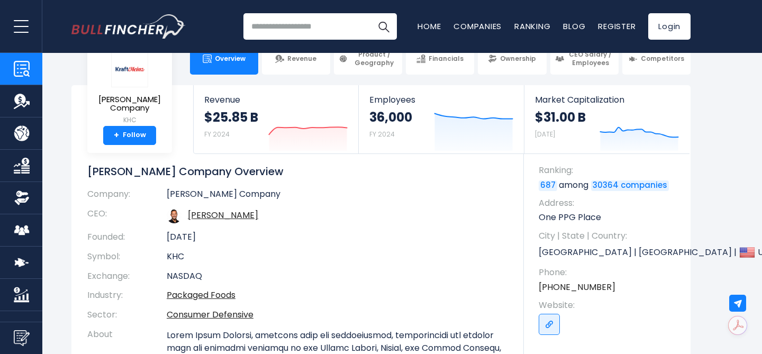
scroll to position [0, 0]
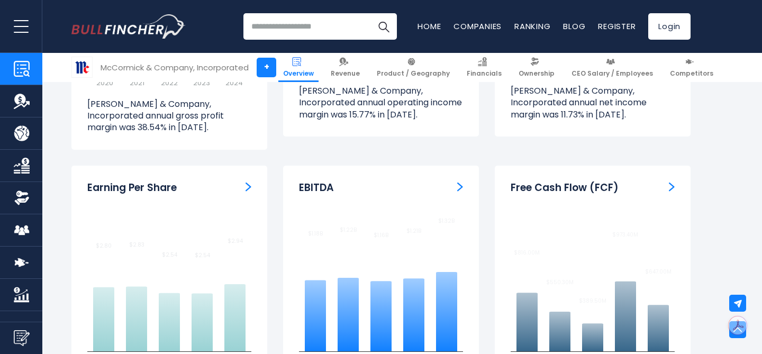
scroll to position [2732, 0]
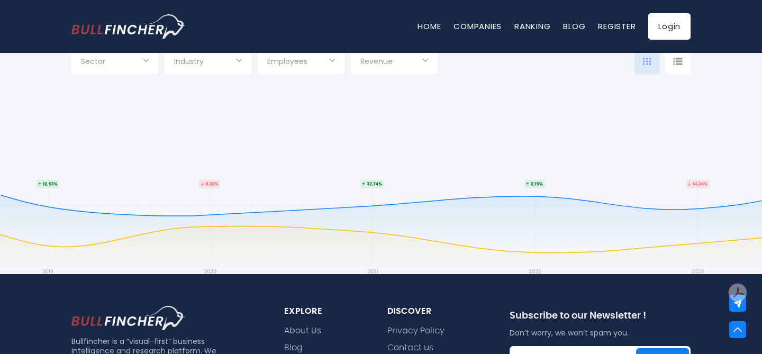
scroll to position [12881, 0]
